Goal: Information Seeking & Learning: Learn about a topic

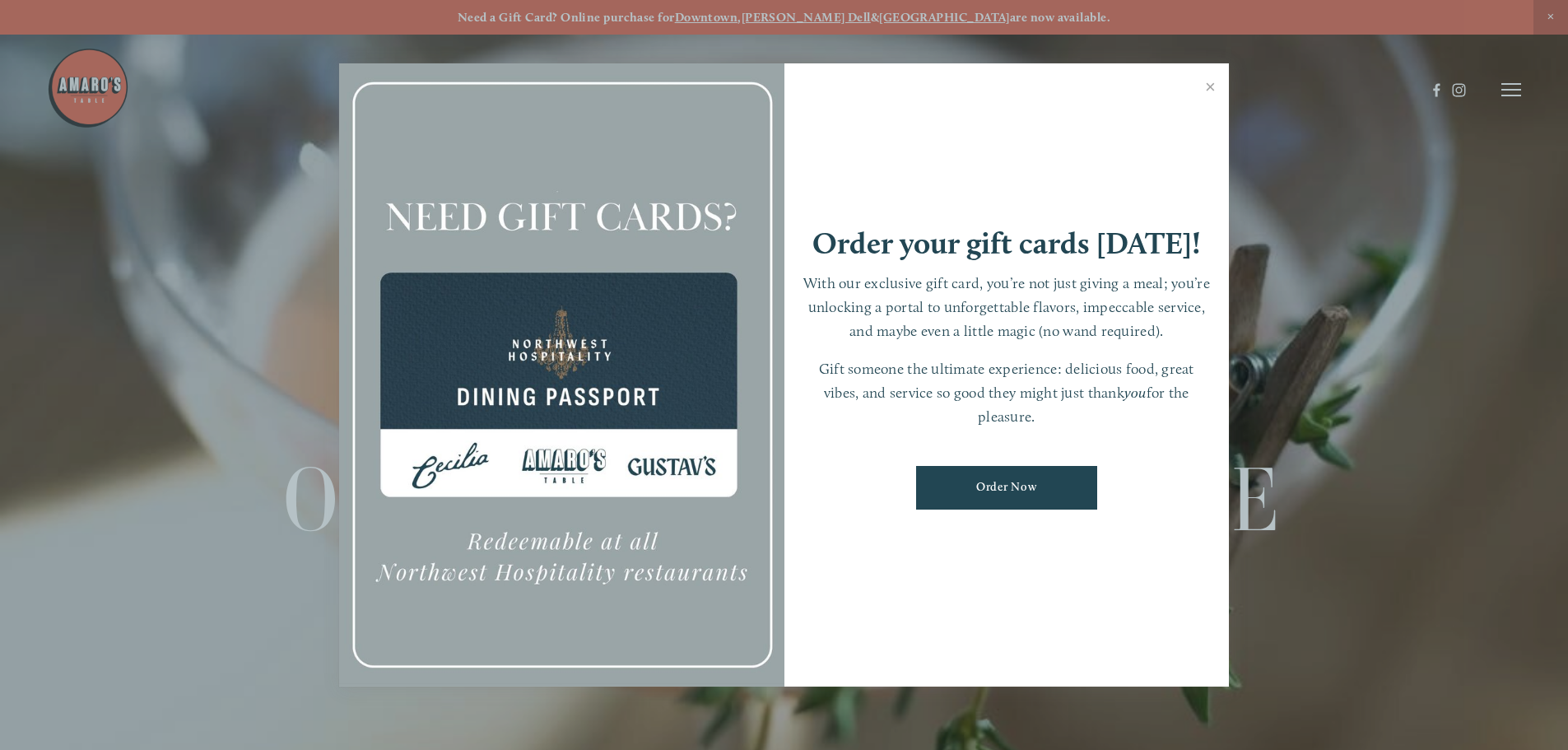
click at [1506, 91] on div at bounding box center [784, 375] width 1568 height 750
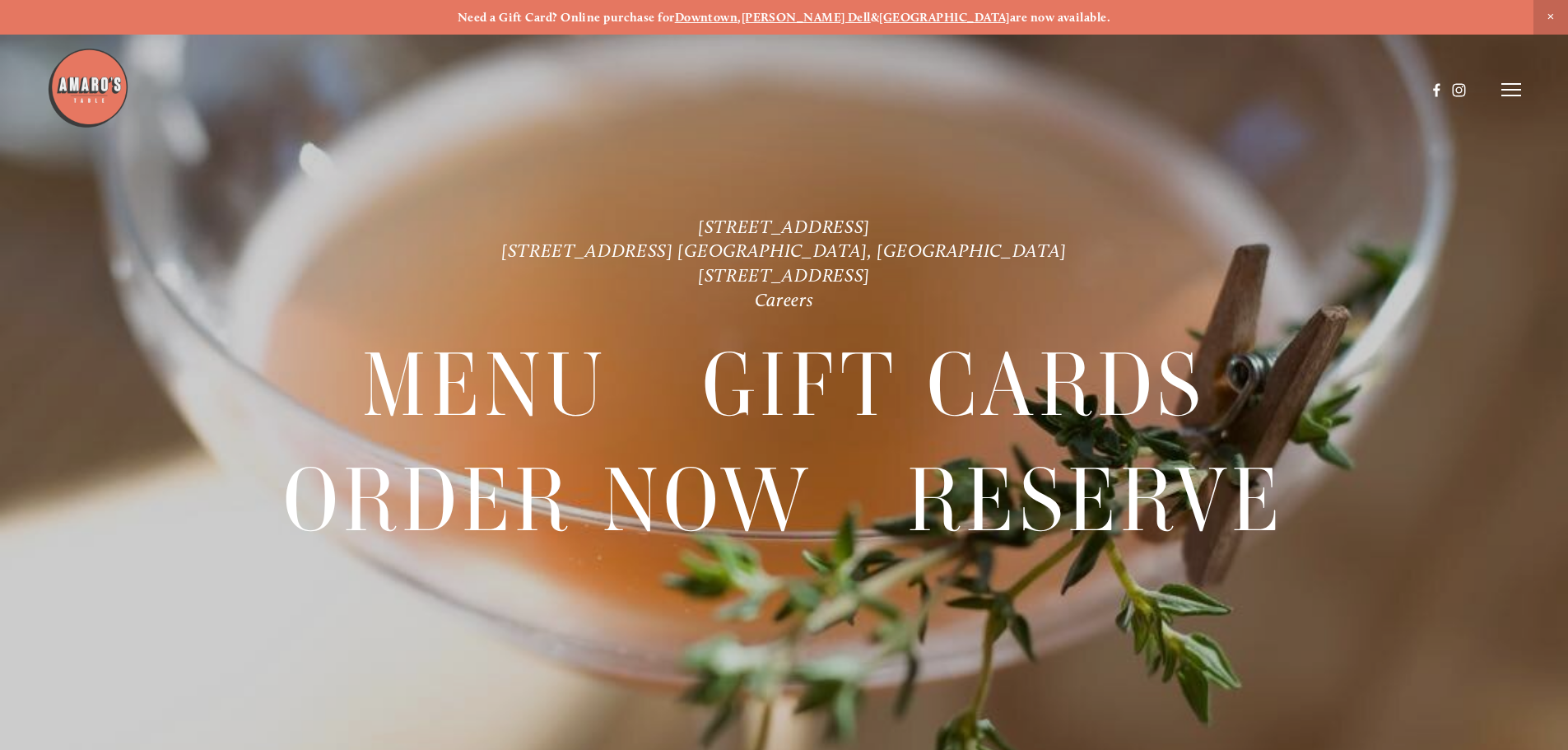
click at [1509, 90] on line at bounding box center [1511, 90] width 20 height 0
click at [1159, 93] on span "Menu" at bounding box center [1166, 89] width 34 height 15
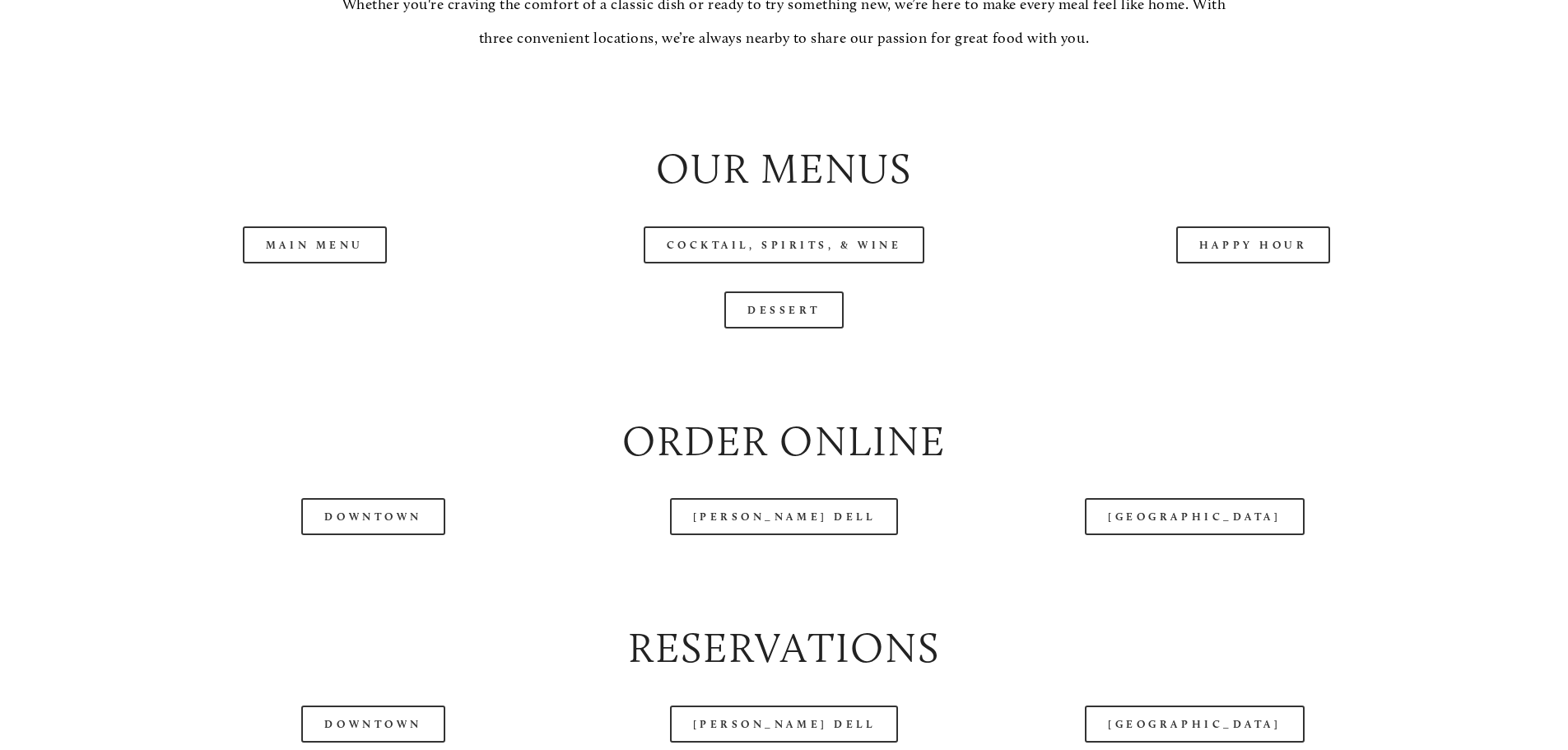
scroll to position [1810, 0]
click at [335, 263] on link "Main Menu" at bounding box center [315, 244] width 144 height 37
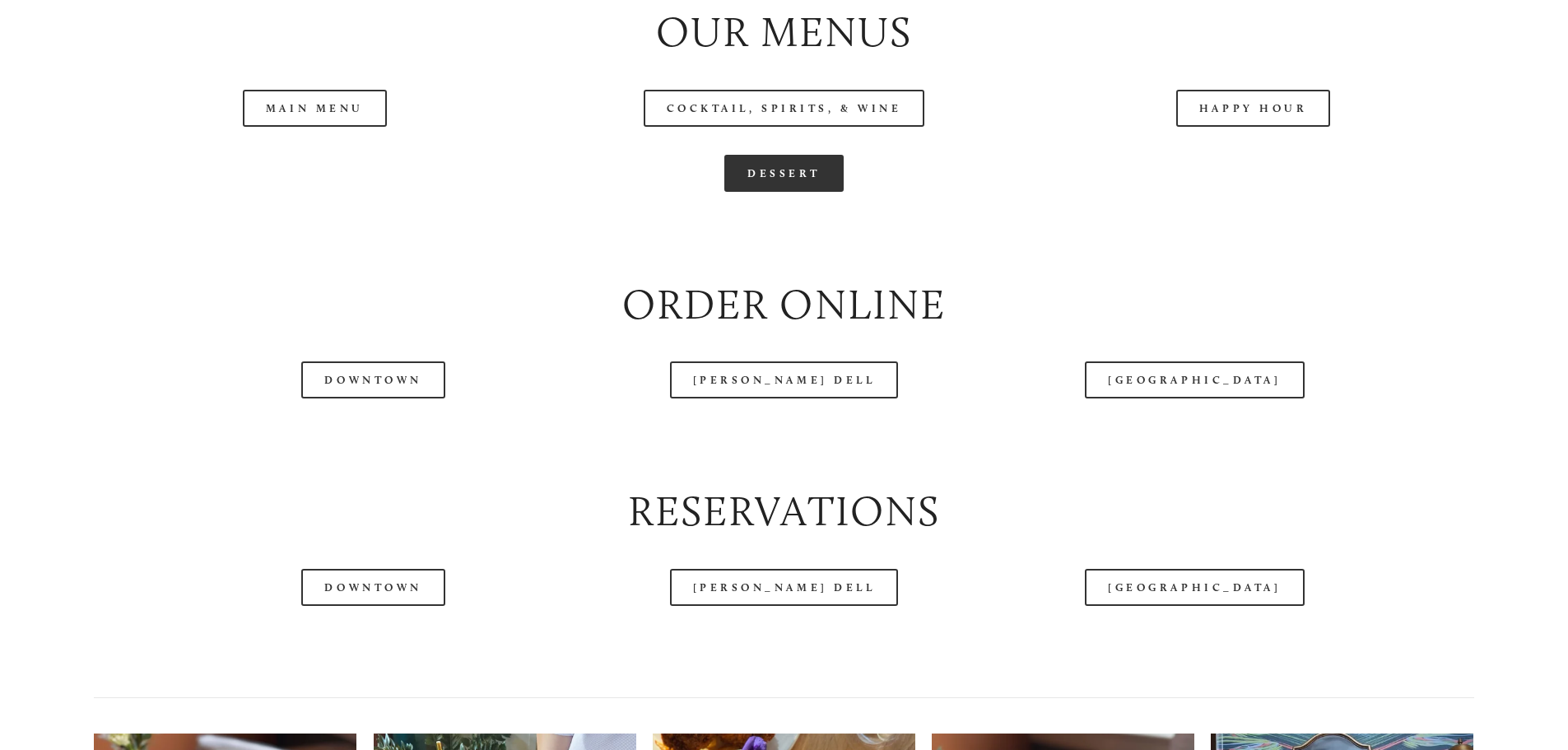
scroll to position [1975, 0]
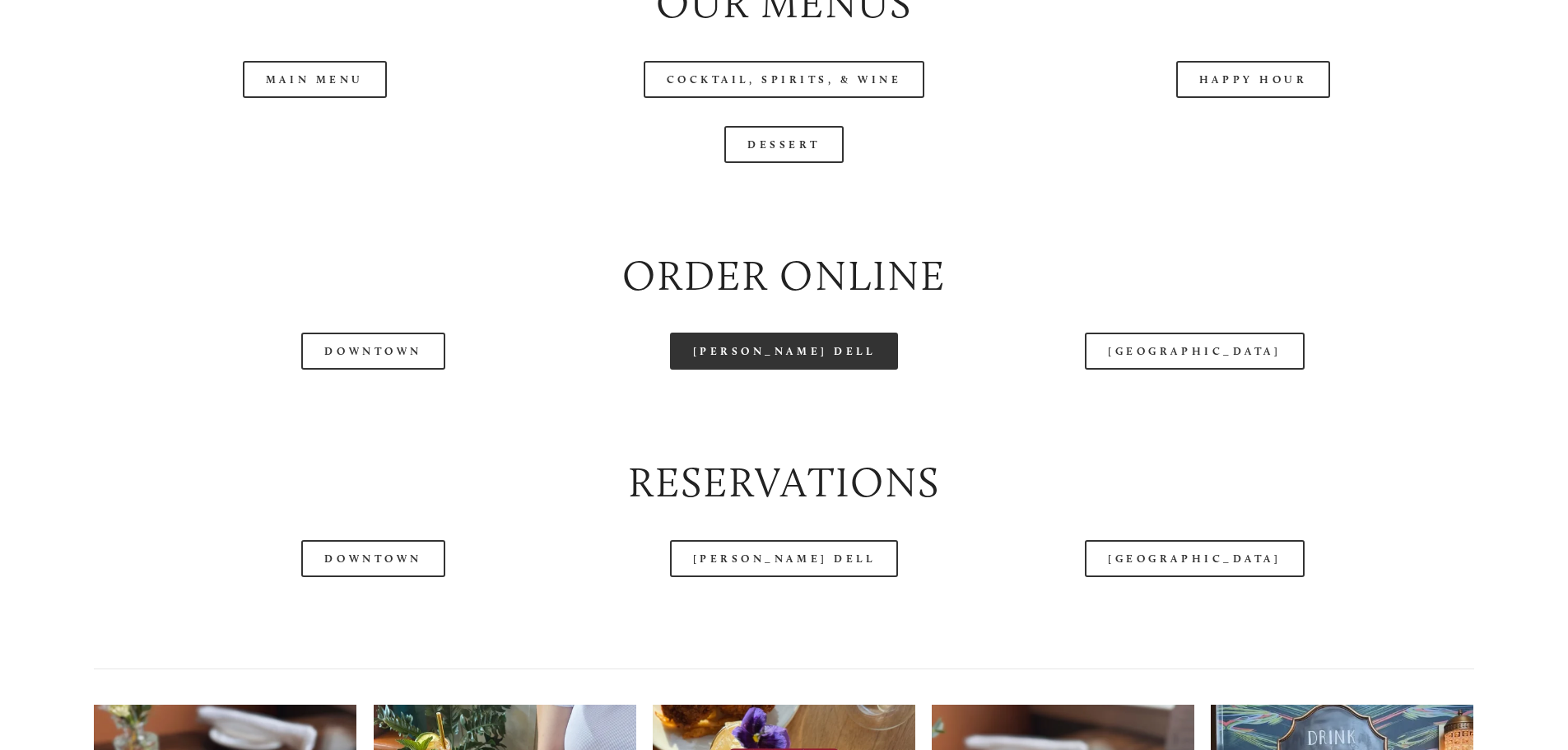
click at [832, 369] on link "[PERSON_NAME] Dell" at bounding box center [784, 351] width 229 height 37
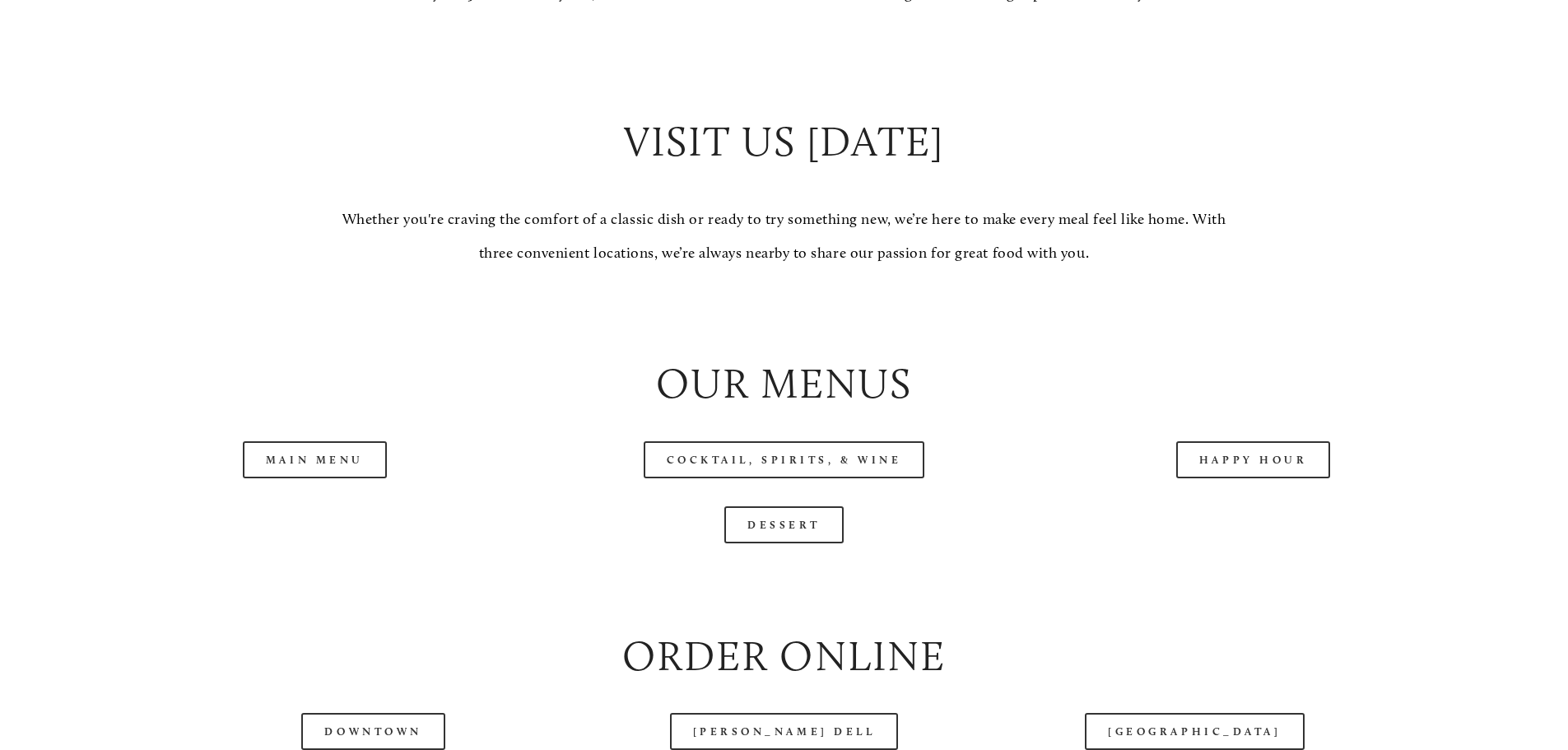
scroll to position [1810, 0]
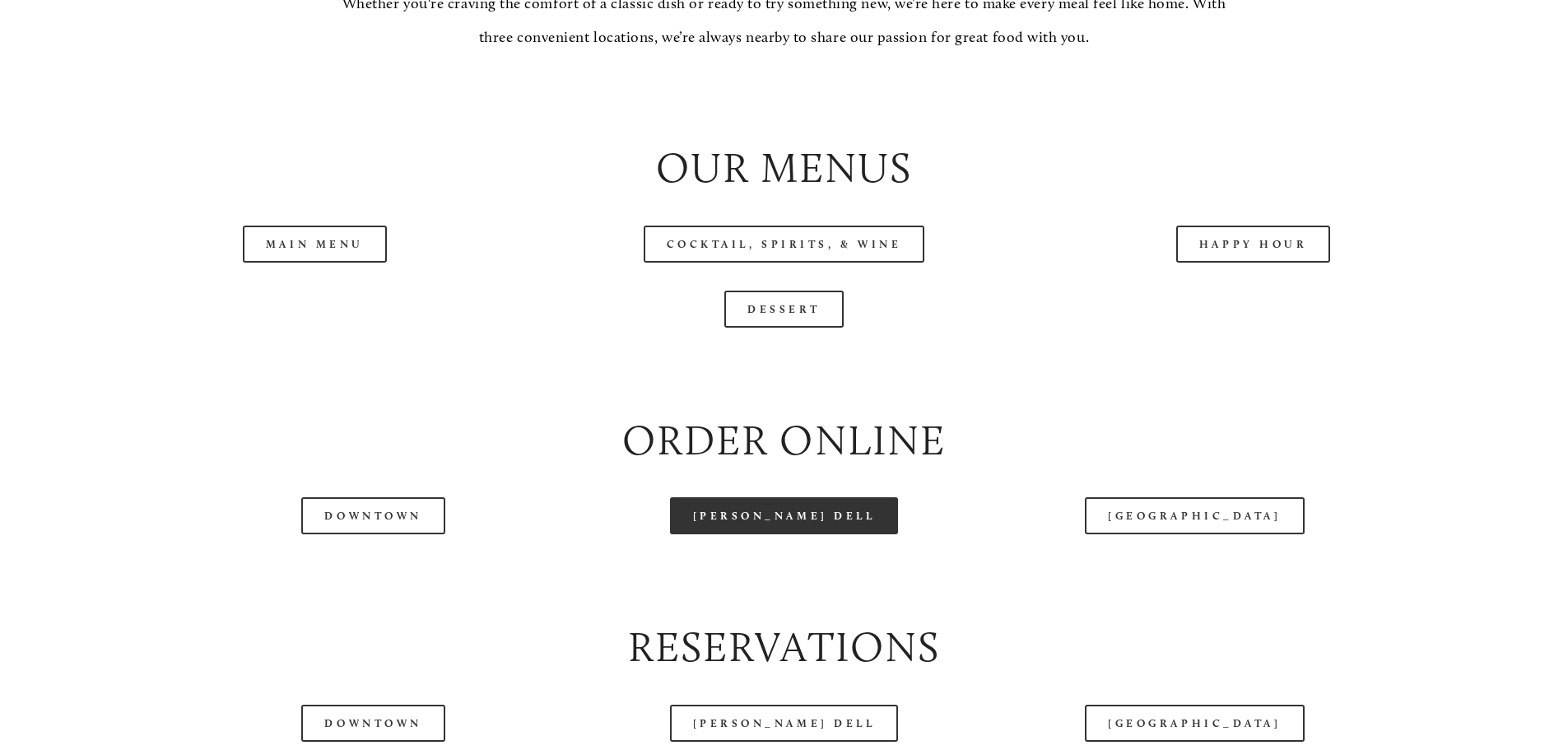
click at [785, 534] on link "[PERSON_NAME] Dell" at bounding box center [784, 515] width 229 height 37
click at [780, 534] on link "[PERSON_NAME] Dell" at bounding box center [784, 515] width 229 height 37
